Goal: Check status

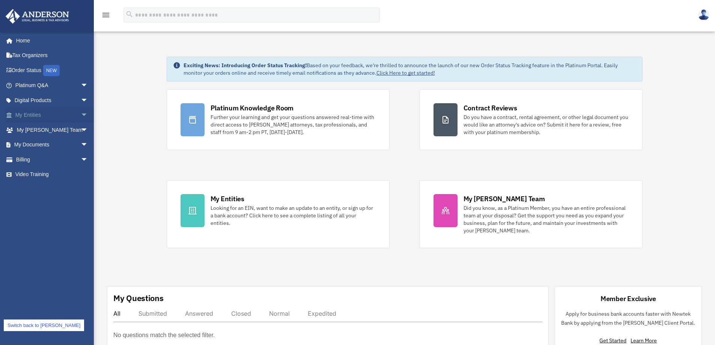
click at [32, 116] on link "My Entities arrow_drop_down" at bounding box center [52, 115] width 94 height 15
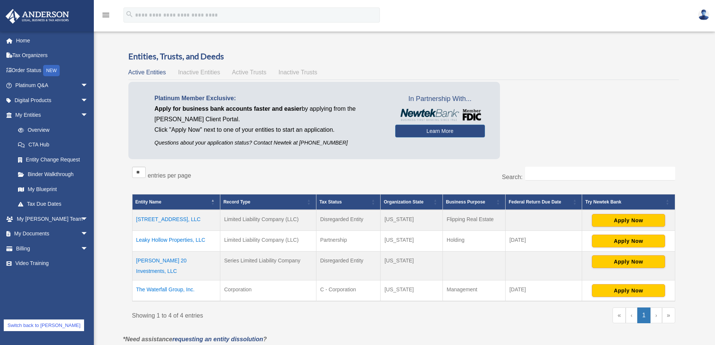
click at [161, 218] on td "112 Hill St., LLC" at bounding box center [176, 220] width 88 height 21
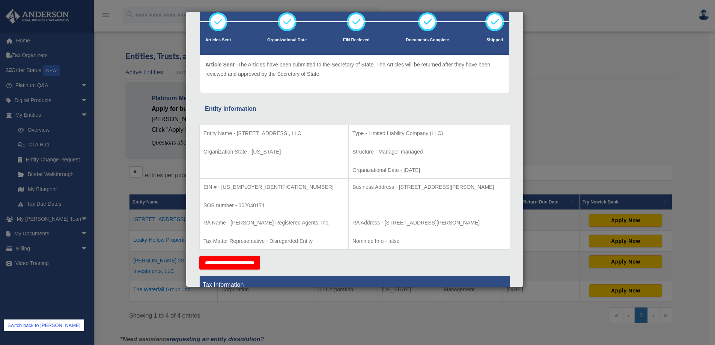
scroll to position [113, 0]
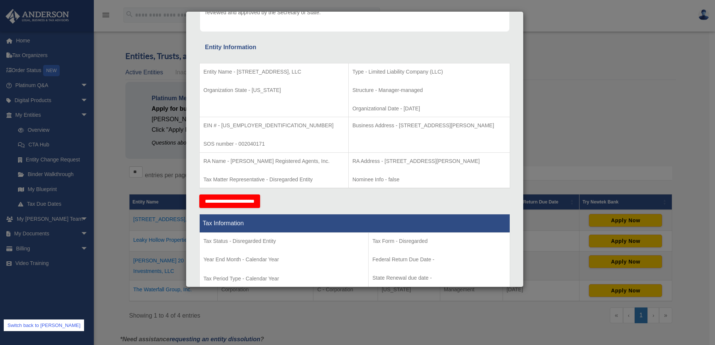
click at [569, 39] on div "Details × Articles Sent Organizational Date" at bounding box center [357, 172] width 715 height 345
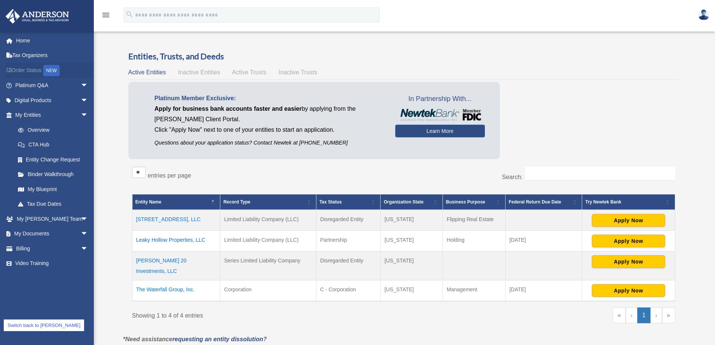
click at [24, 71] on link "Order Status NEW" at bounding box center [52, 70] width 94 height 15
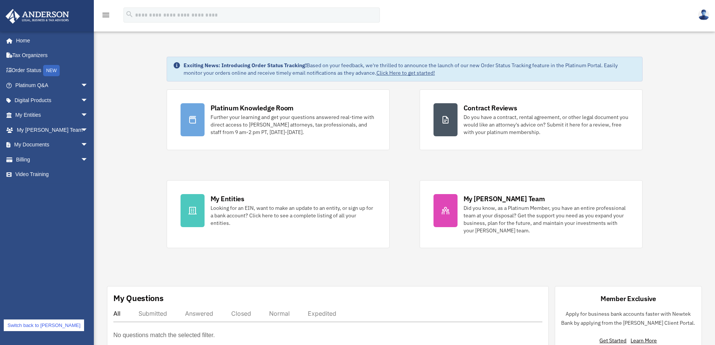
click at [55, 325] on link "Switch back to [PERSON_NAME]" at bounding box center [44, 325] width 80 height 12
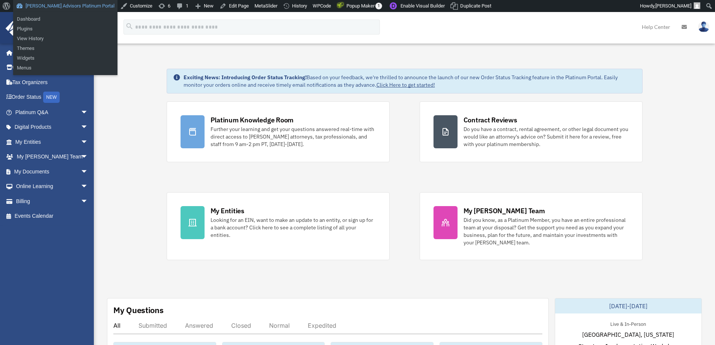
click at [66, 7] on link "[PERSON_NAME] Advisors Platinum Portal" at bounding box center [65, 6] width 104 height 12
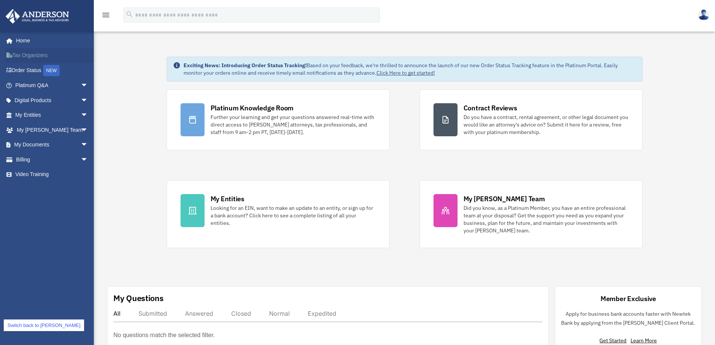
click at [46, 53] on link "Tax Organizers" at bounding box center [52, 55] width 94 height 15
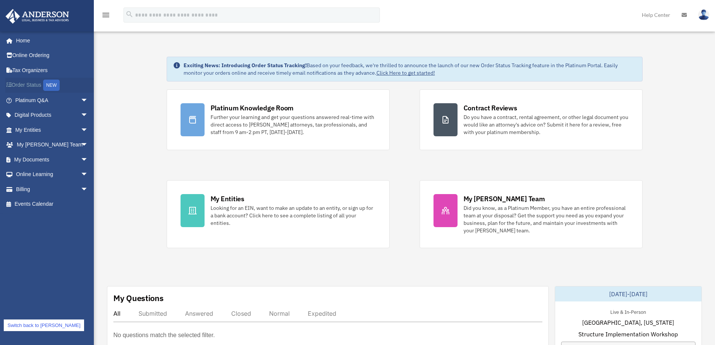
click at [32, 85] on link "Order Status NEW" at bounding box center [52, 85] width 94 height 15
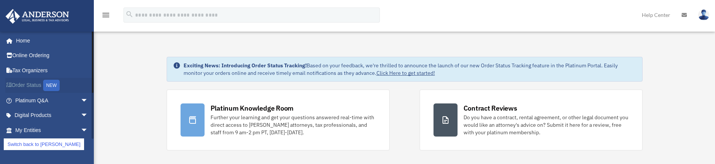
click at [30, 87] on link "Order Status NEW" at bounding box center [52, 85] width 94 height 15
click at [26, 84] on link "Order Status NEW" at bounding box center [52, 85] width 94 height 15
